Goal: Task Accomplishment & Management: Manage account settings

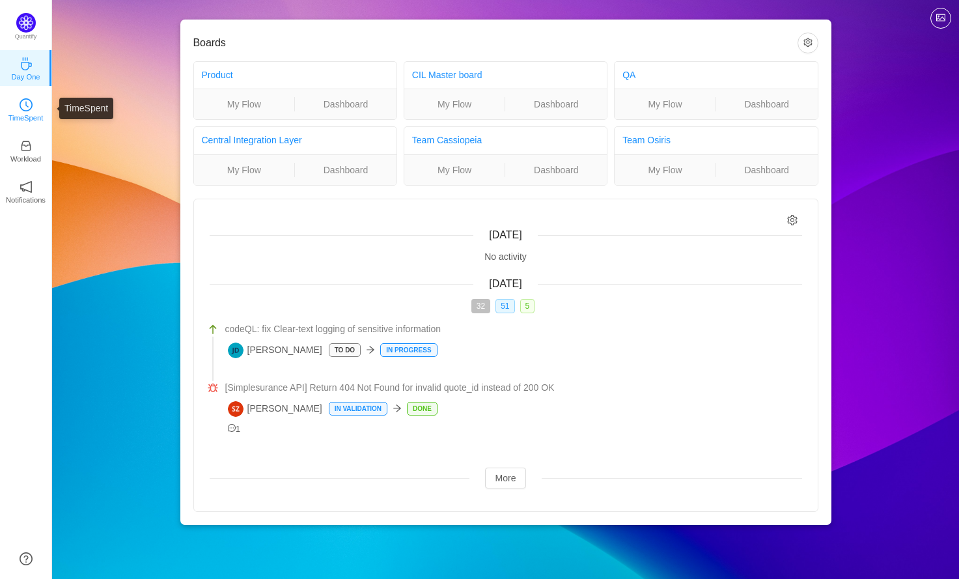
click at [31, 111] on icon "icon: clock-circle" at bounding box center [26, 104] width 13 height 13
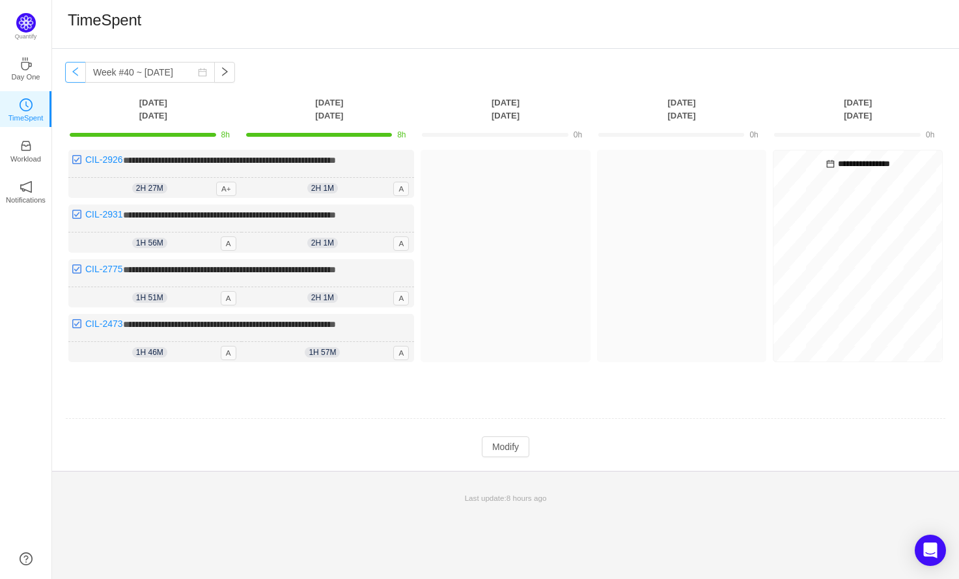
click at [76, 70] on button "button" at bounding box center [75, 72] width 21 height 21
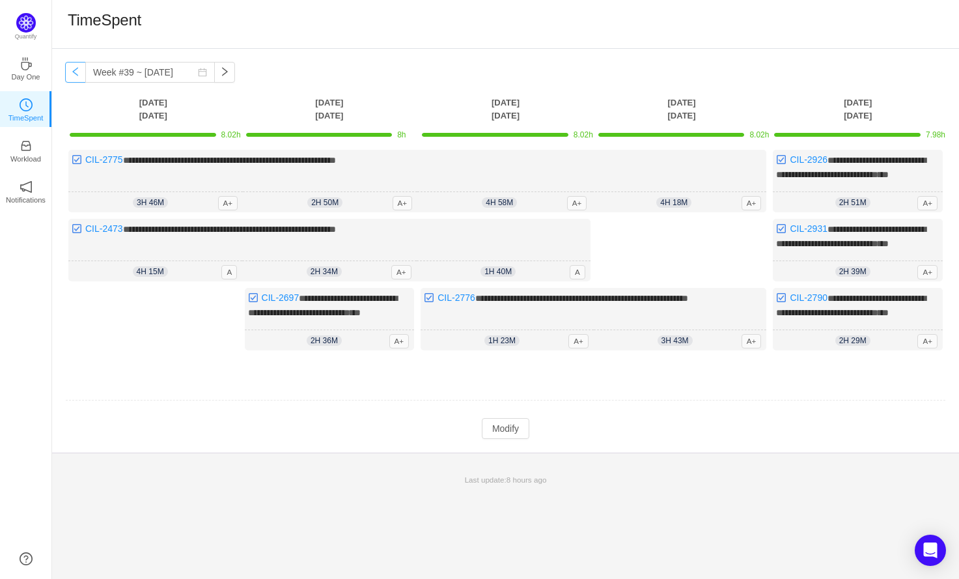
click at [76, 70] on button "button" at bounding box center [75, 72] width 21 height 21
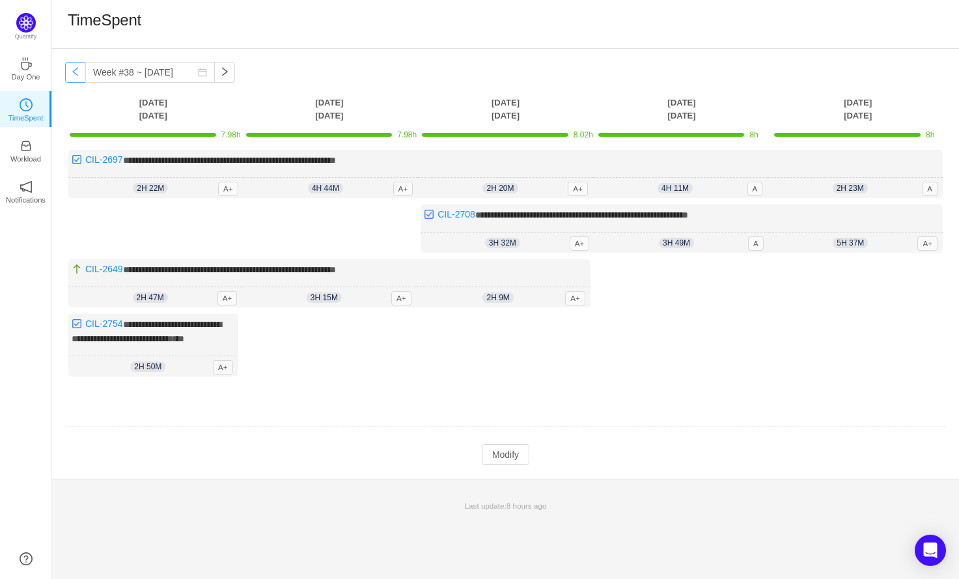
click at [76, 70] on button "button" at bounding box center [75, 72] width 21 height 21
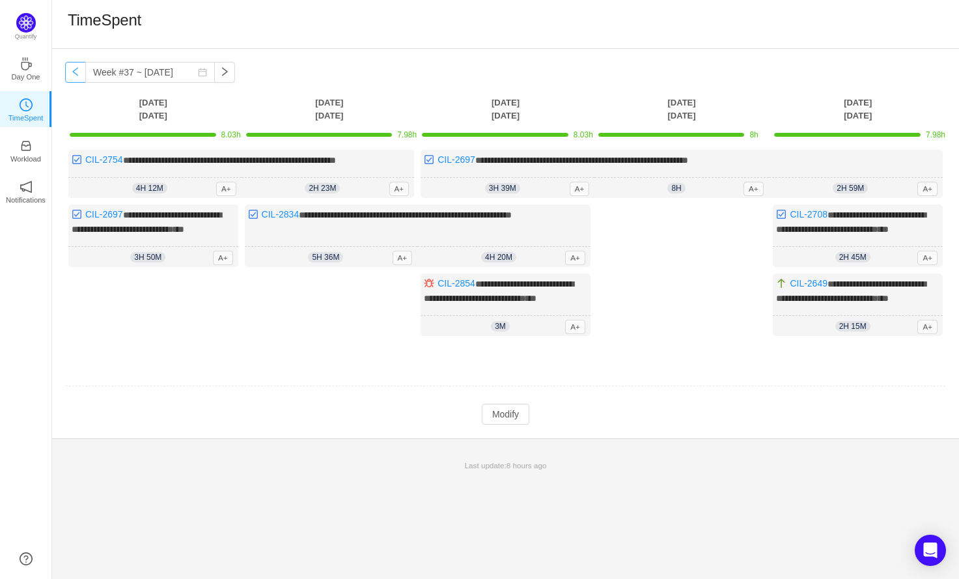
click at [76, 70] on button "button" at bounding box center [75, 72] width 21 height 21
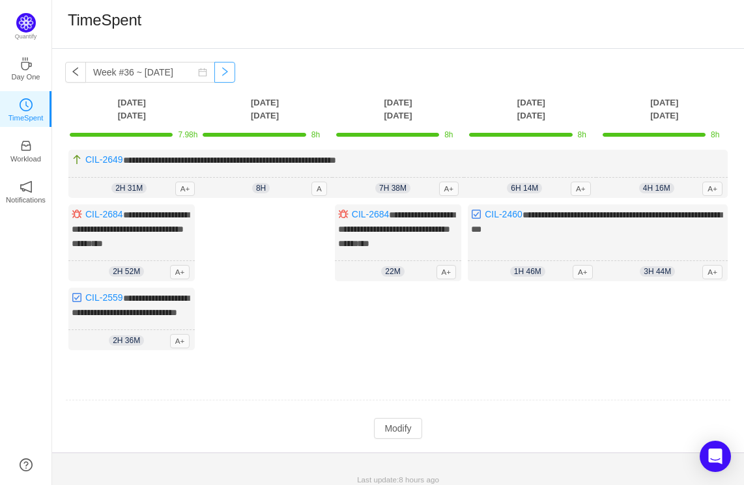
click at [231, 72] on button "button" at bounding box center [224, 72] width 21 height 21
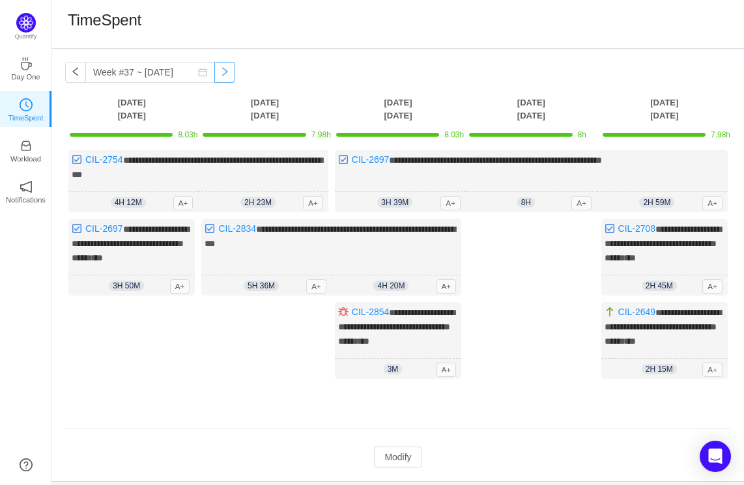
click at [232, 70] on button "button" at bounding box center [224, 72] width 21 height 21
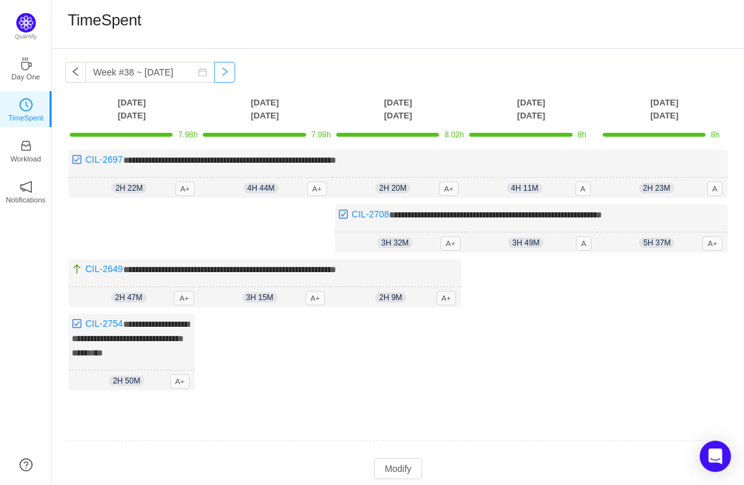
click at [231, 71] on button "button" at bounding box center [224, 72] width 21 height 21
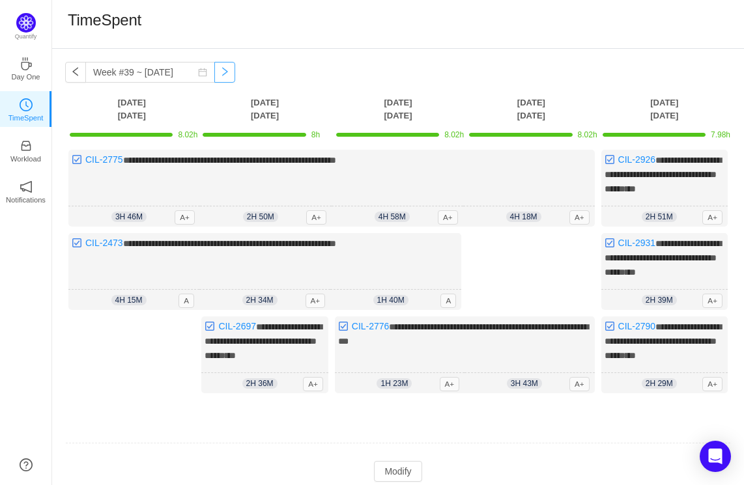
click at [233, 74] on button "button" at bounding box center [224, 72] width 21 height 21
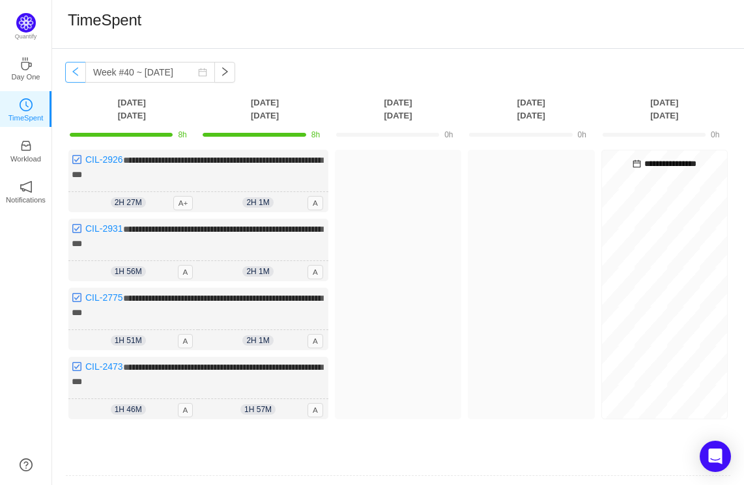
click at [79, 76] on button "button" at bounding box center [75, 72] width 21 height 21
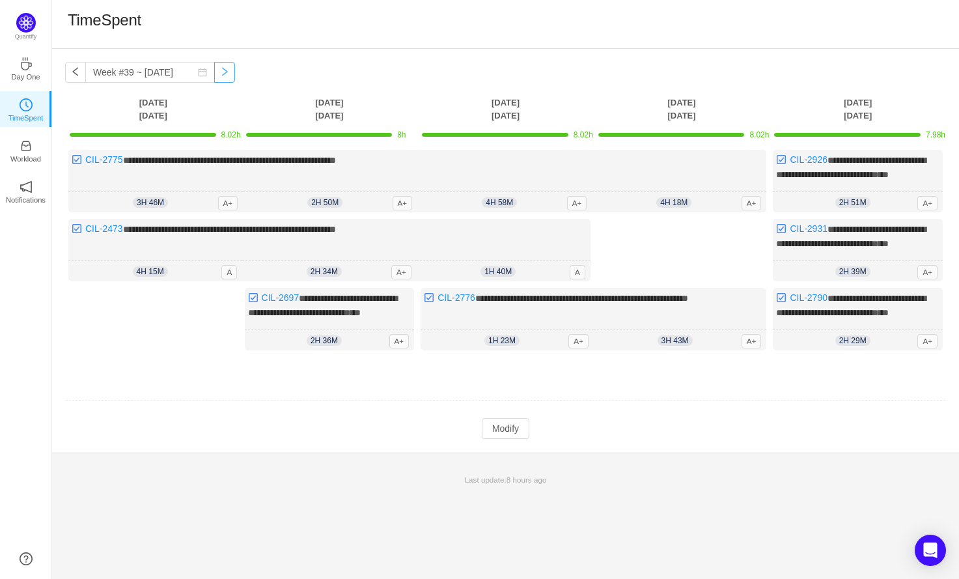
click at [232, 72] on button "button" at bounding box center [224, 72] width 21 height 21
type input "Week #40 ~ [DATE]"
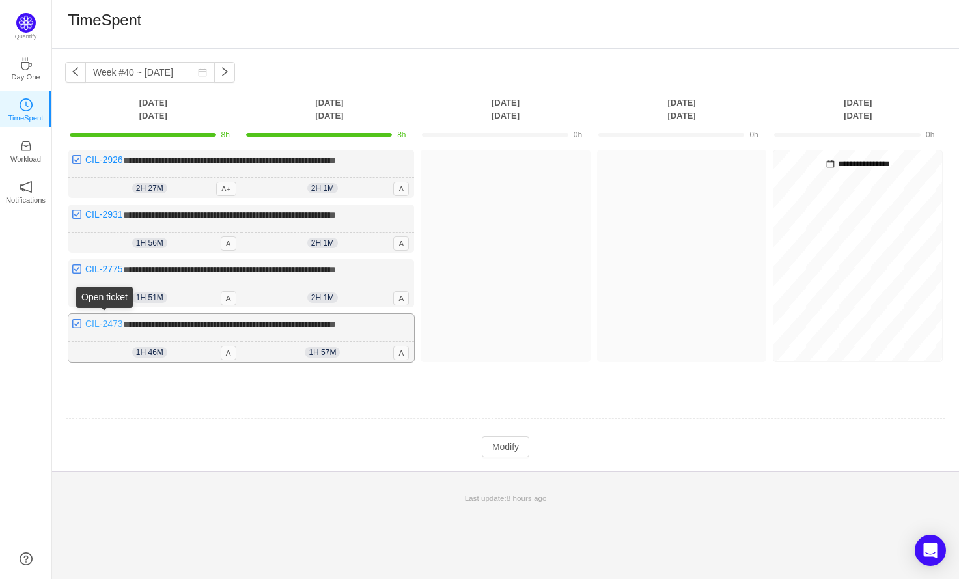
click at [111, 325] on link "CIL-2473" at bounding box center [104, 323] width 38 height 10
click at [108, 264] on link "CIL-2775" at bounding box center [104, 269] width 38 height 10
click at [102, 211] on link "CIL-2931" at bounding box center [104, 214] width 38 height 10
click at [753, 30] on div "TimeSpent" at bounding box center [506, 23] width 876 height 27
click at [402, 187] on span "A" at bounding box center [401, 189] width 16 height 14
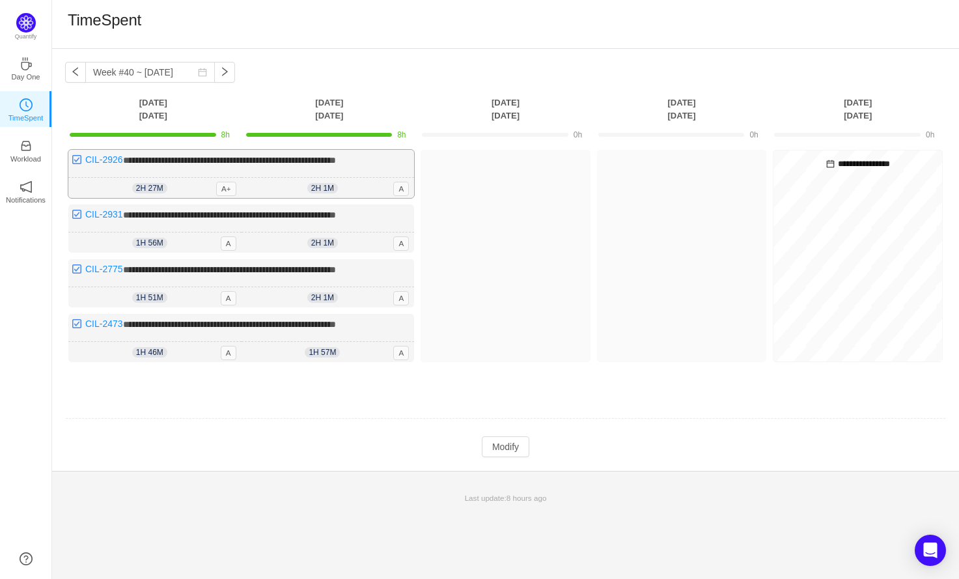
click at [363, 166] on div "**********" at bounding box center [241, 174] width 346 height 48
click at [327, 186] on span "2h 1m" at bounding box center [322, 188] width 31 height 10
click at [315, 181] on div "2h 1m 2h 1m A" at bounding box center [328, 188] width 173 height 21
click at [320, 188] on span "2h 1m" at bounding box center [322, 188] width 31 height 10
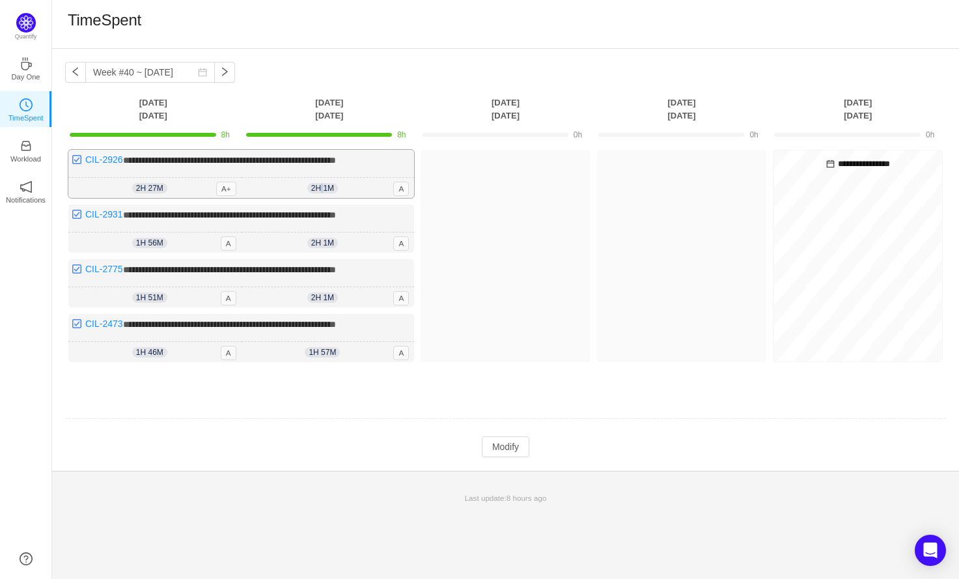
click at [320, 188] on span "2h 1m" at bounding box center [322, 188] width 31 height 10
click at [511, 441] on button "Modify" at bounding box center [506, 446] width 48 height 21
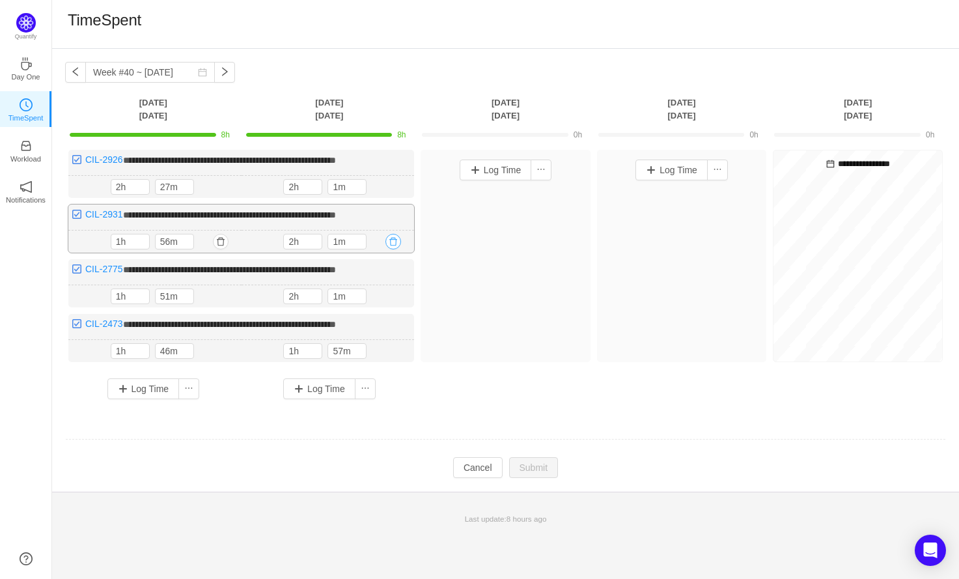
click at [397, 238] on button "button" at bounding box center [394, 242] width 16 height 16
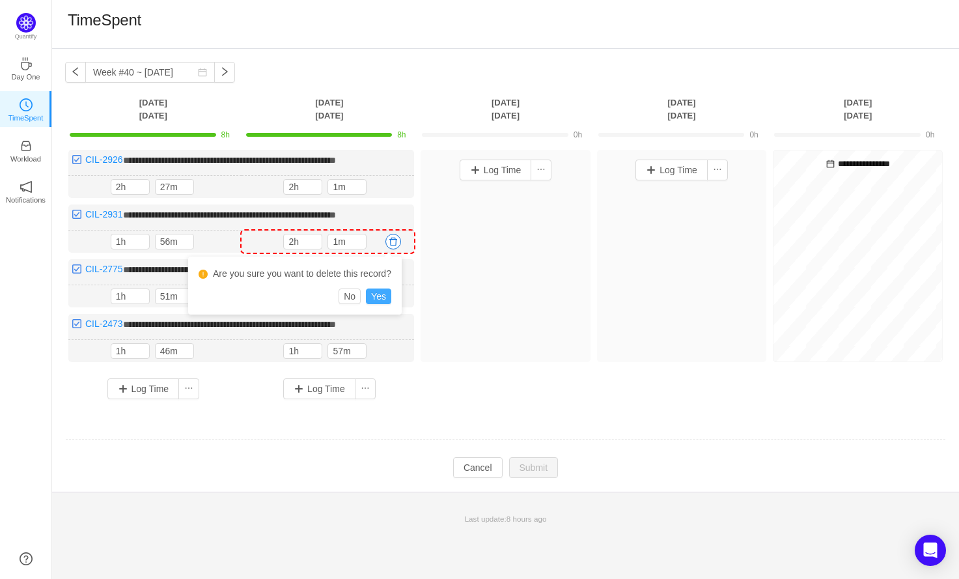
click at [384, 294] on button "Yes" at bounding box center [378, 296] width 25 height 16
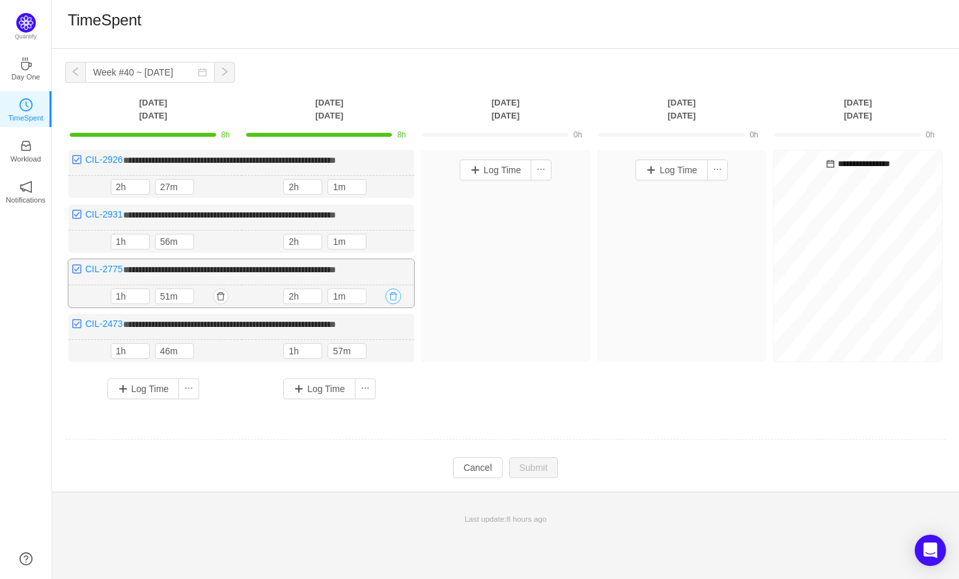
click at [394, 294] on button "button" at bounding box center [394, 296] width 16 height 16
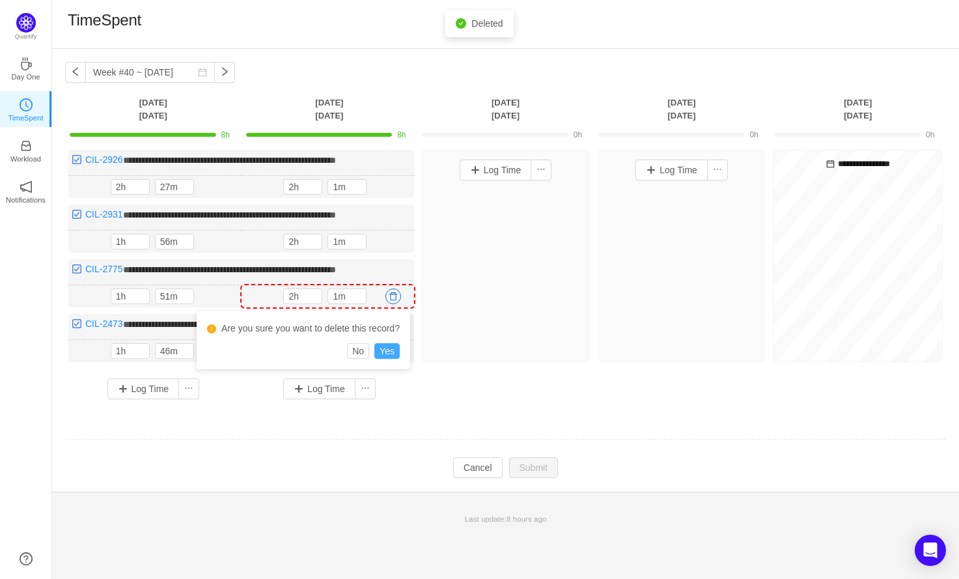
click at [391, 354] on button "Yes" at bounding box center [386, 351] width 25 height 16
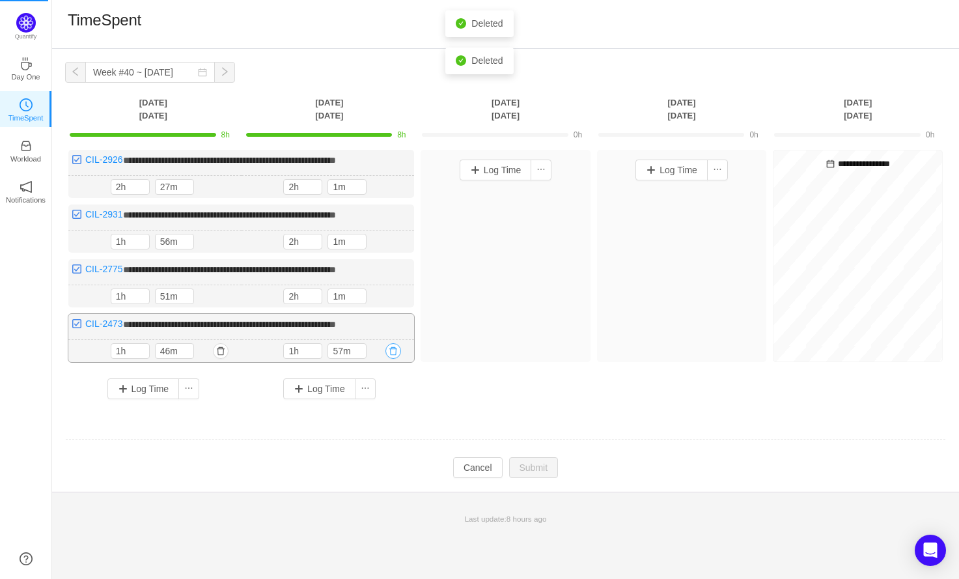
click at [395, 347] on button "button" at bounding box center [394, 351] width 16 height 16
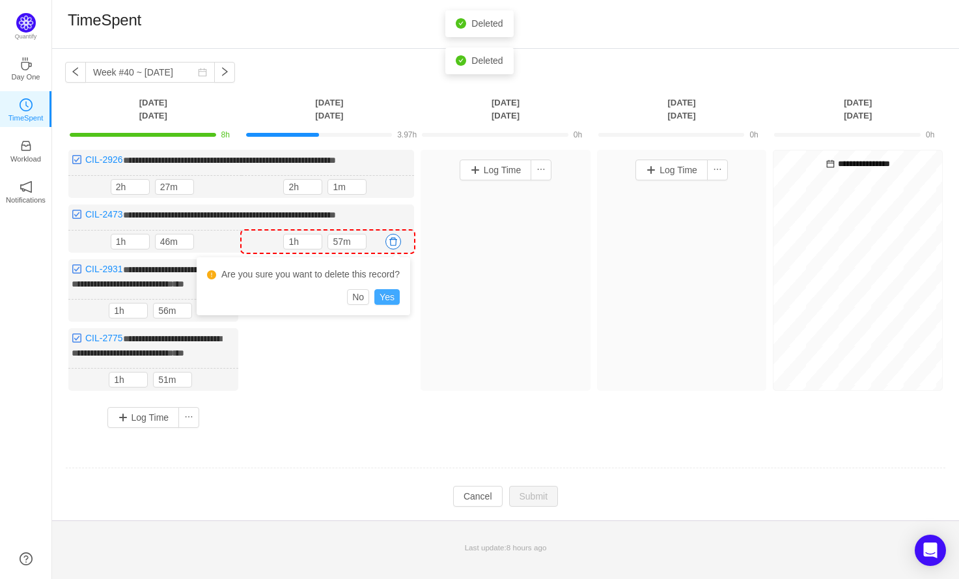
click at [389, 298] on button "Yes" at bounding box center [386, 297] width 25 height 16
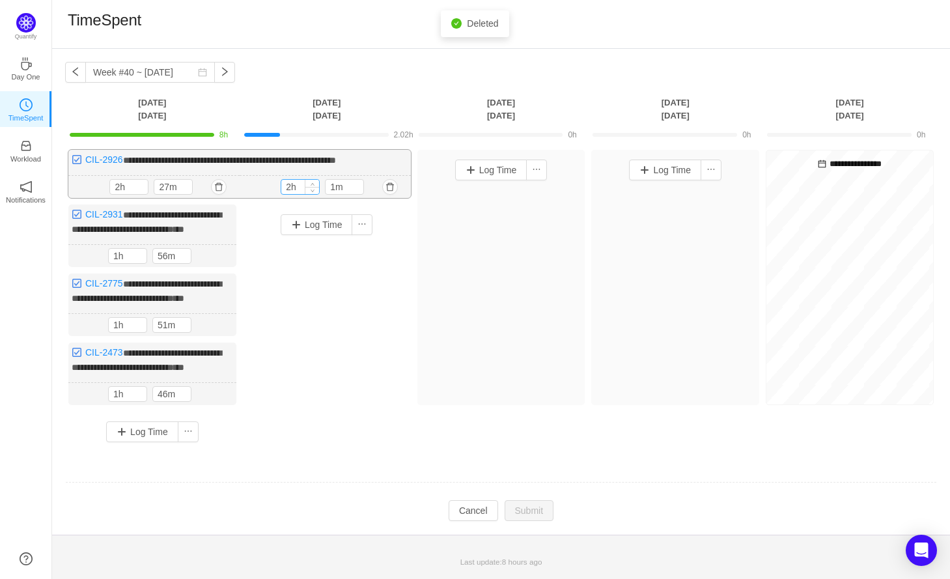
click at [296, 185] on input "2h" at bounding box center [300, 187] width 38 height 14
click at [291, 182] on input "2h" at bounding box center [300, 187] width 38 height 14
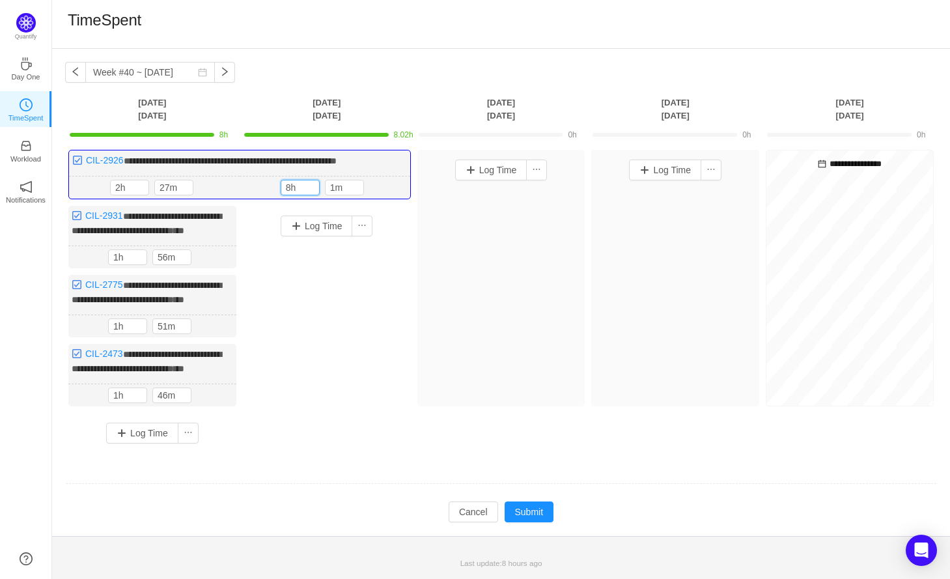
type input "8h"
type input "m"
click at [530, 522] on button "Submit" at bounding box center [529, 511] width 49 height 21
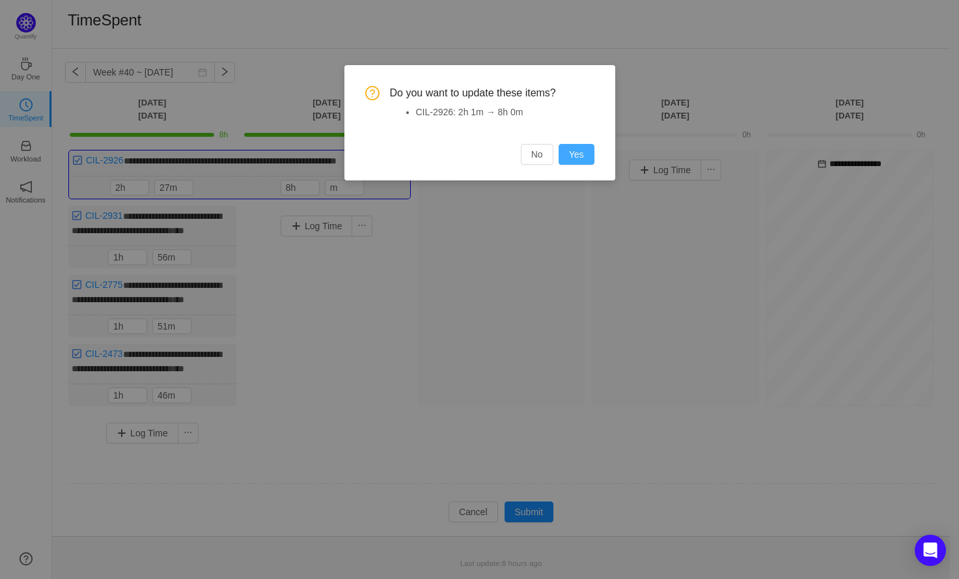
click at [582, 162] on button "Yes" at bounding box center [577, 154] width 36 height 21
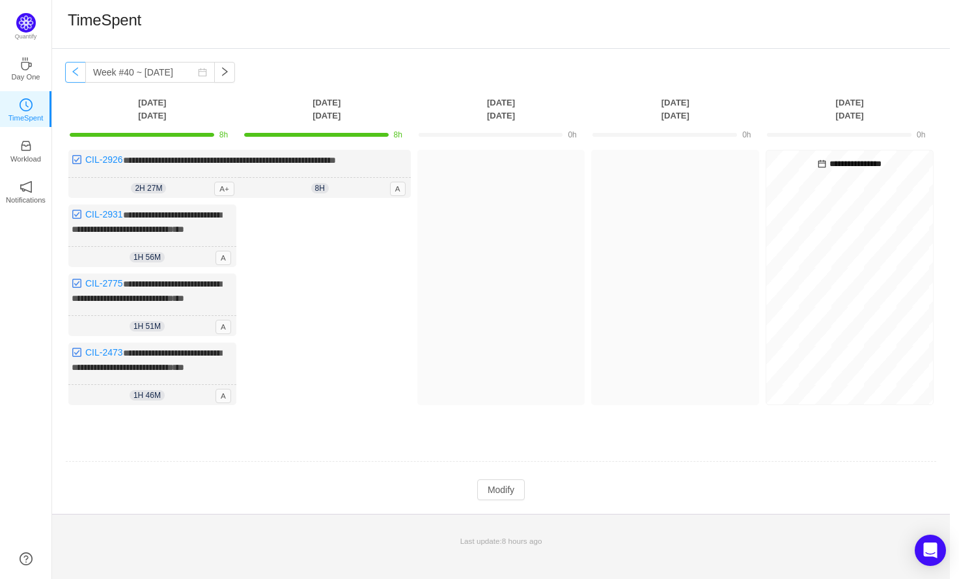
click at [74, 75] on button "button" at bounding box center [75, 72] width 21 height 21
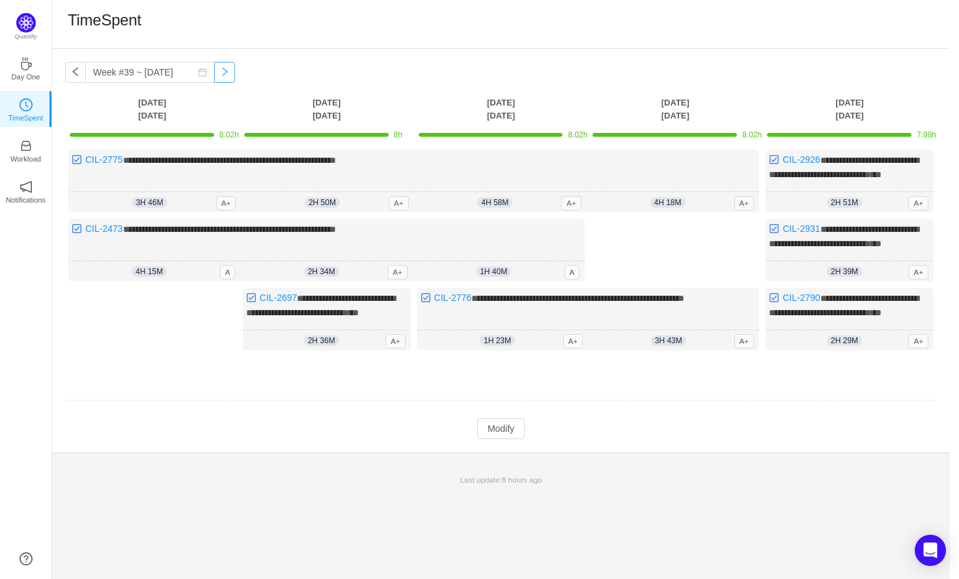
click at [227, 74] on button "button" at bounding box center [224, 72] width 21 height 21
type input "Week #40 ~ [DATE]"
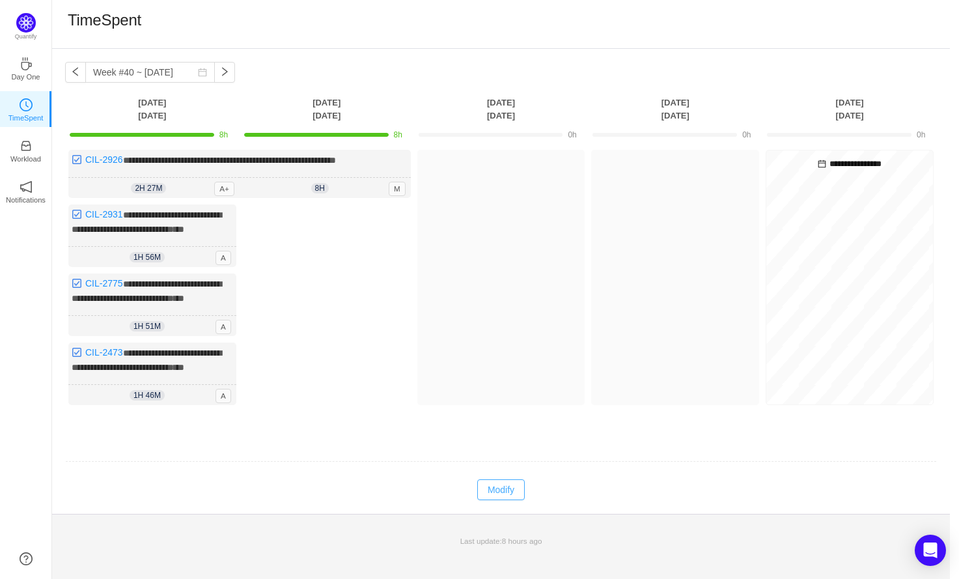
click at [495, 500] on button "Modify" at bounding box center [501, 489] width 48 height 21
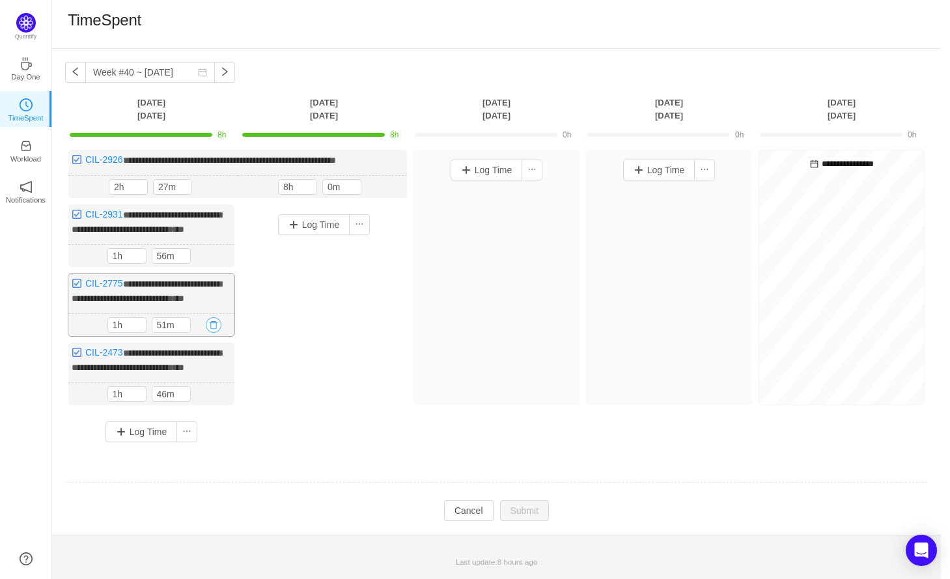
click at [212, 333] on button "button" at bounding box center [214, 325] width 16 height 16
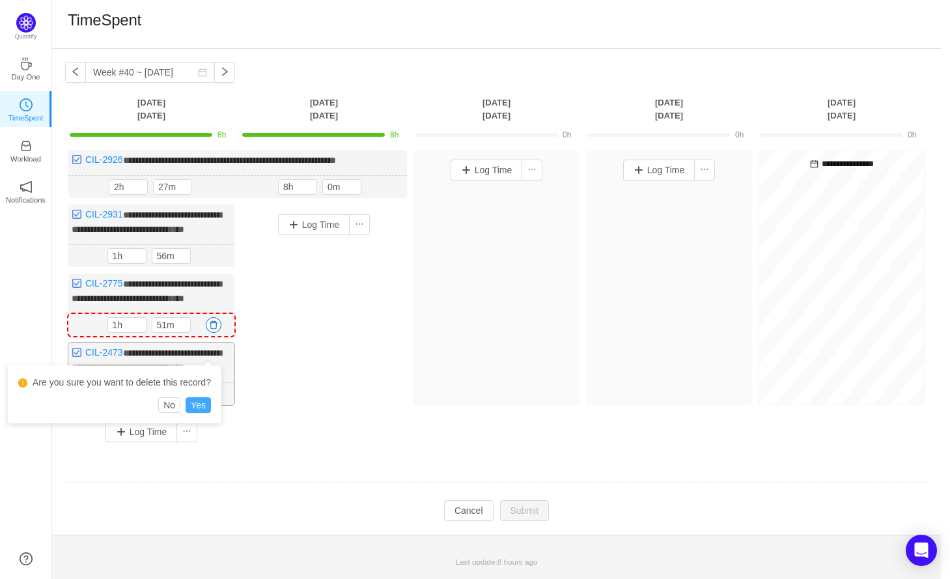
click at [204, 405] on button "Yes" at bounding box center [198, 405] width 25 height 16
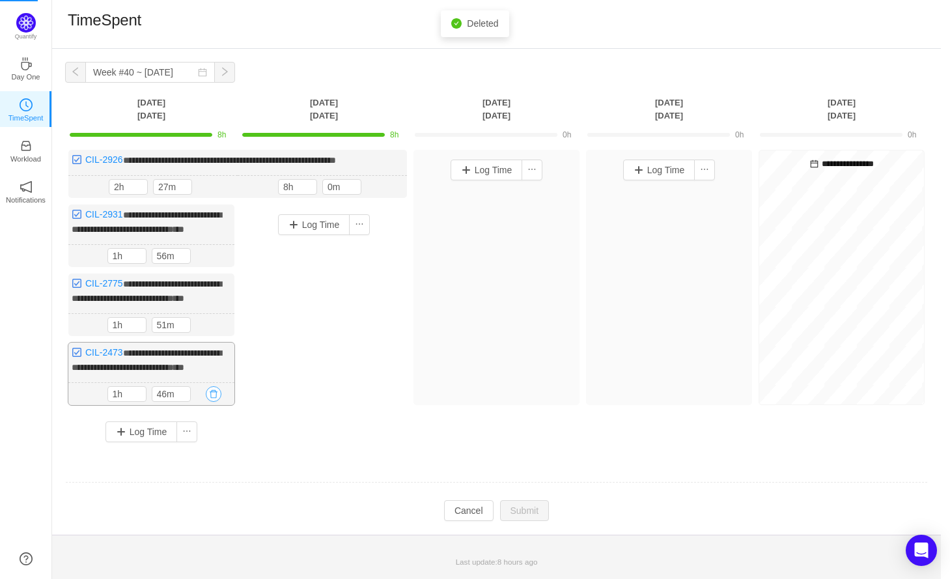
click at [216, 402] on button "button" at bounding box center [214, 394] width 16 height 16
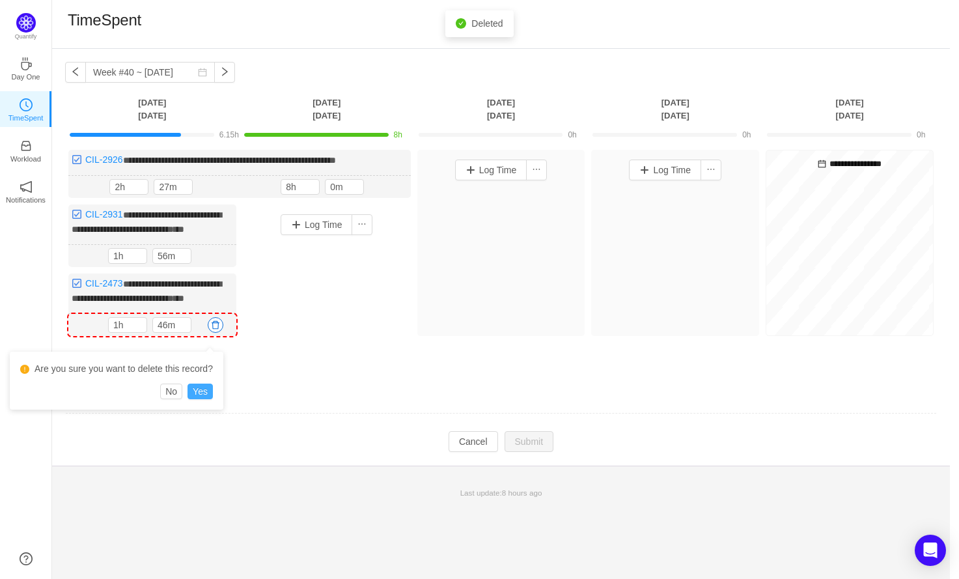
click at [210, 394] on button "Yes" at bounding box center [200, 392] width 25 height 16
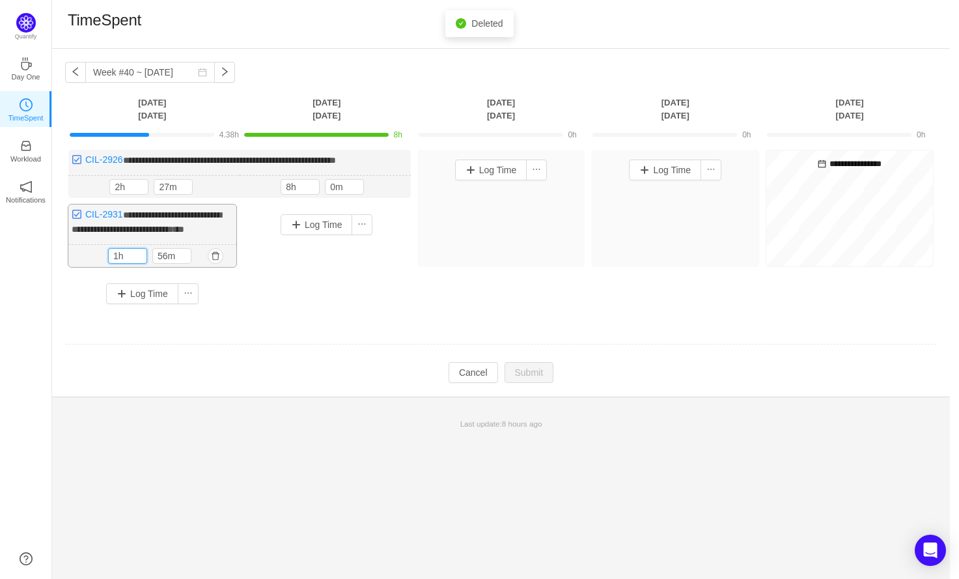
drag, startPoint x: 120, startPoint y: 262, endPoint x: 107, endPoint y: 258, distance: 13.8
click at [107, 258] on div "1h 56m 1h 56m" at bounding box center [152, 256] width 168 height 23
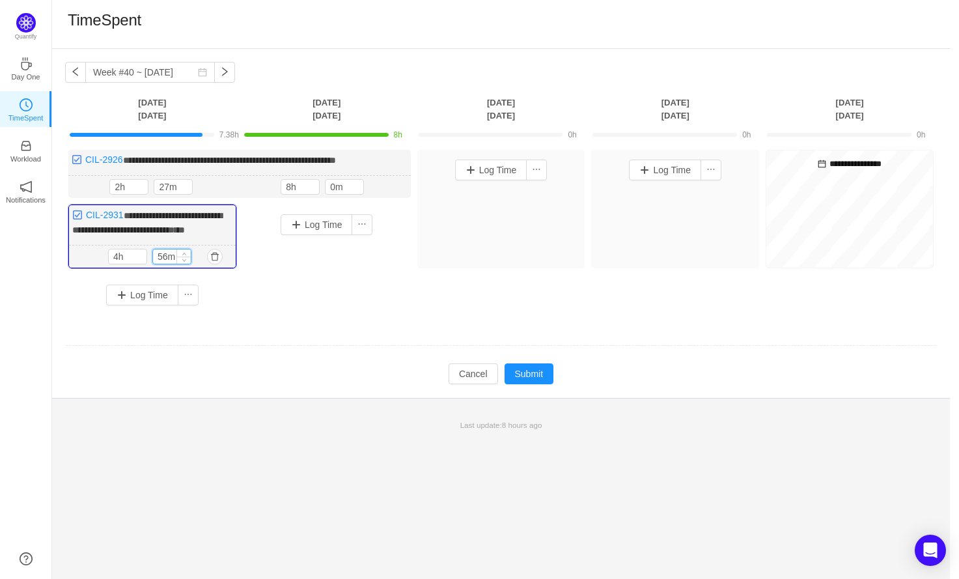
drag, startPoint x: 167, startPoint y: 268, endPoint x: 152, endPoint y: 265, distance: 14.6
click at [153, 264] on input "56m" at bounding box center [172, 256] width 38 height 14
drag, startPoint x: 117, startPoint y: 264, endPoint x: 104, endPoint y: 264, distance: 12.4
click at [104, 264] on div "4h 56m 4h 56m" at bounding box center [152, 257] width 167 height 23
type input "5h"
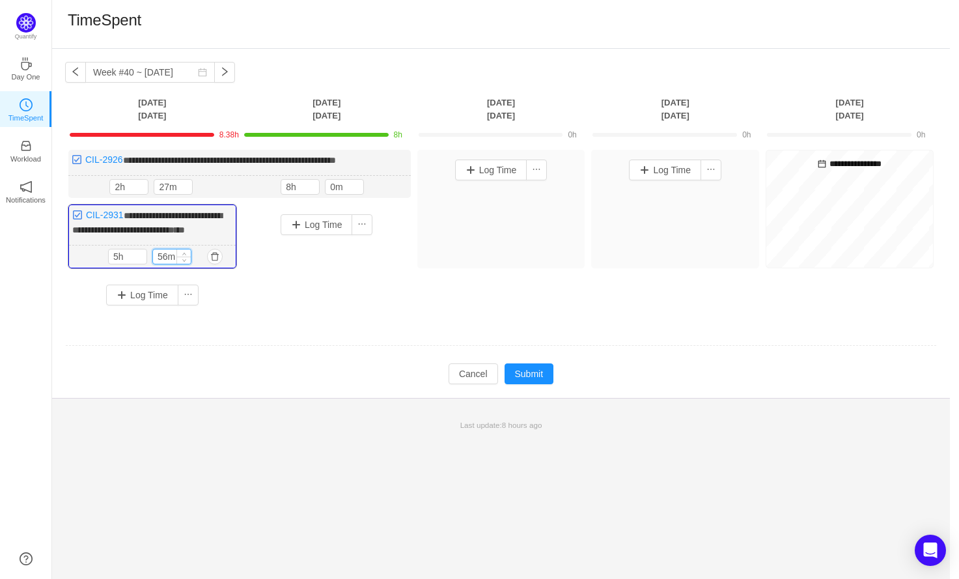
click at [165, 264] on input "56m" at bounding box center [172, 256] width 38 height 14
type input "33m"
click at [528, 384] on button "Submit" at bounding box center [529, 373] width 49 height 21
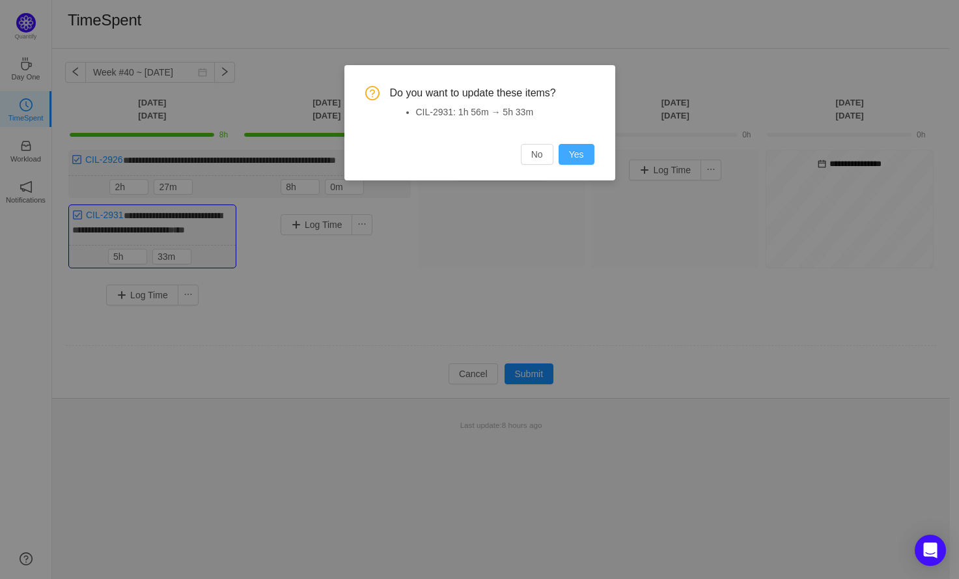
click at [591, 154] on button "Yes" at bounding box center [577, 154] width 36 height 21
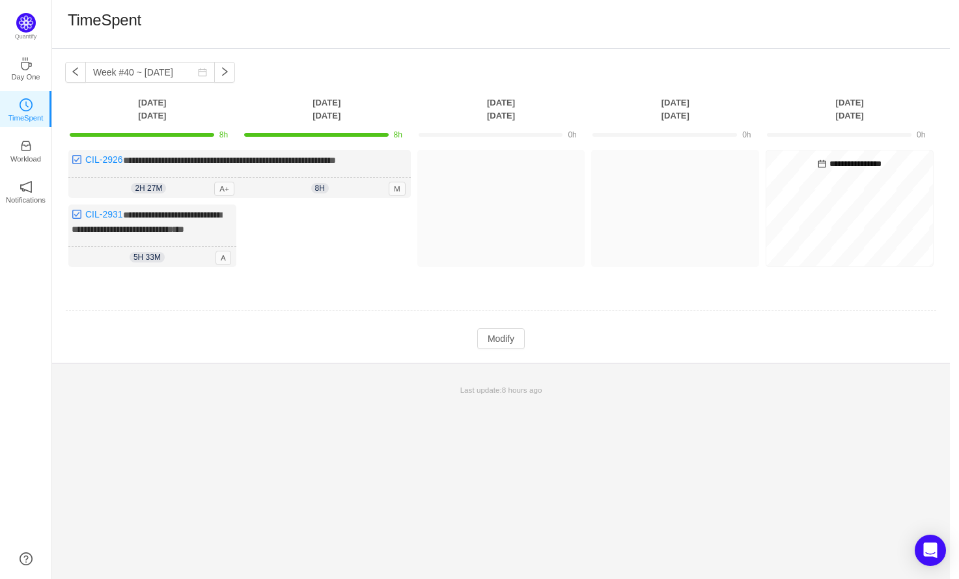
click at [746, 39] on div "TimeSpent" at bounding box center [501, 24] width 898 height 49
